Goal: Task Accomplishment & Management: Use online tool/utility

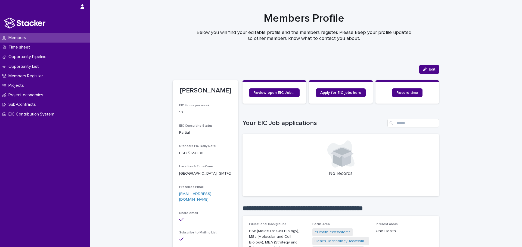
click at [411, 93] on span "Record time" at bounding box center [407, 93] width 22 height 4
click at [401, 94] on span "Record time" at bounding box center [407, 93] width 22 height 4
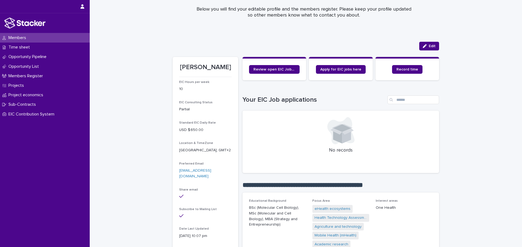
scroll to position [54, 0]
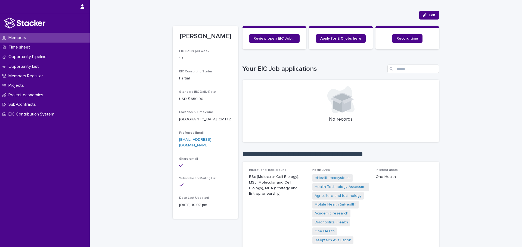
click at [349, 37] on span "Apply for EIC jobs here" at bounding box center [340, 39] width 41 height 4
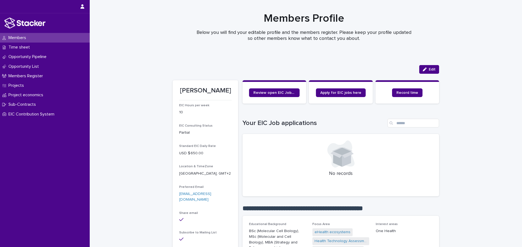
click at [408, 94] on span "Record time" at bounding box center [407, 93] width 22 height 4
click at [20, 49] on p "Time sheet" at bounding box center [20, 47] width 28 height 5
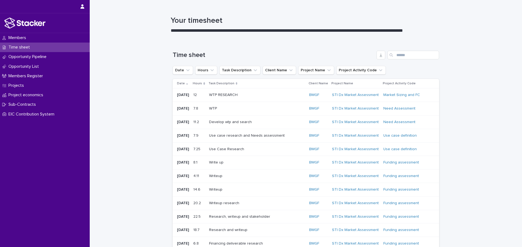
click at [186, 84] on icon at bounding box center [187, 83] width 2 height 3
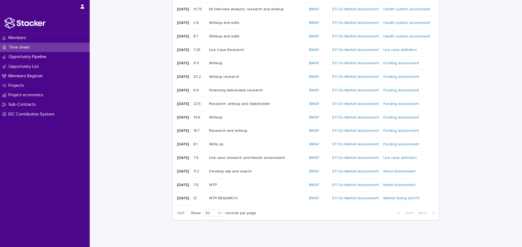
scroll to position [255, 0]
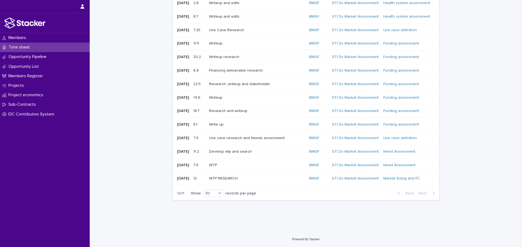
click at [218, 192] on icon at bounding box center [219, 193] width 5 height 5
click at [213, 216] on div "30" at bounding box center [211, 214] width 20 height 7
click at [149, 138] on div "Loading... Saving… Loading... Saving… Time sheet Date Hours Task Description Cl…" at bounding box center [306, 8] width 432 height 447
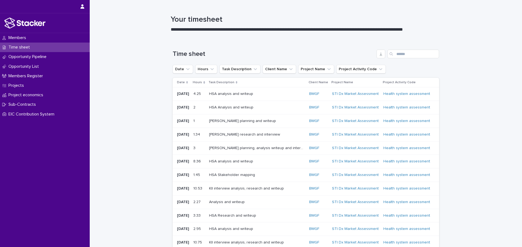
scroll to position [0, 0]
